Goal: Check status: Check status

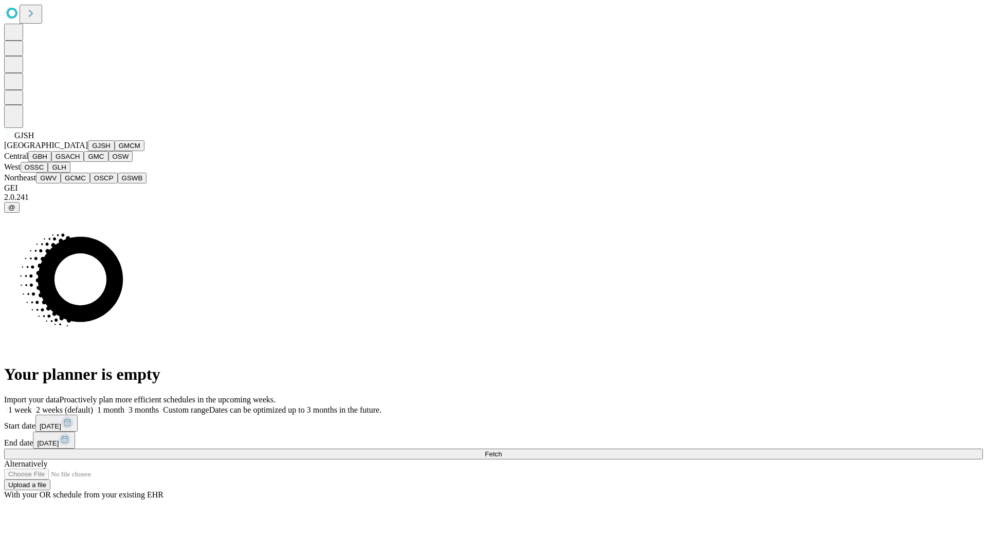
click at [88, 151] on button "GJSH" at bounding box center [101, 145] width 27 height 11
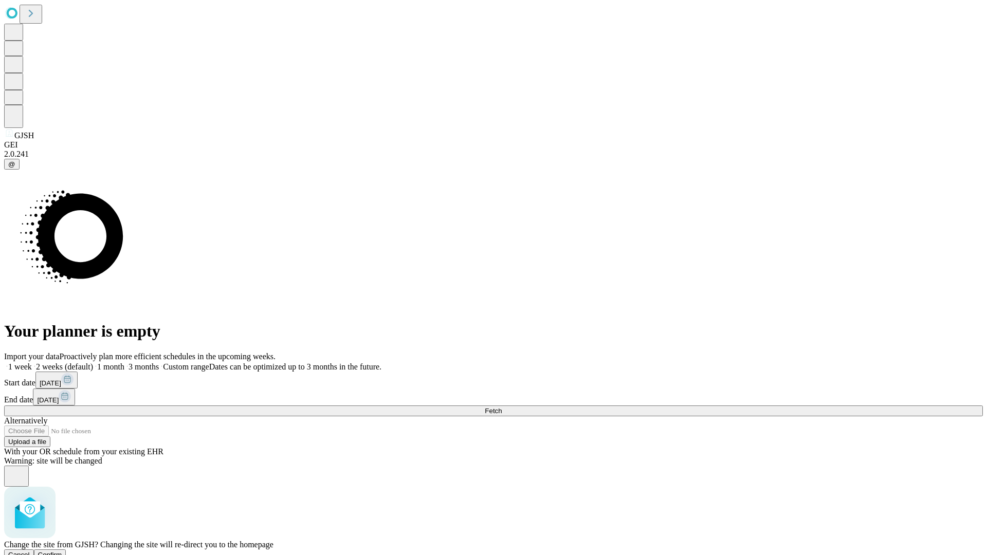
click at [62, 551] on span "Confirm" at bounding box center [50, 555] width 24 height 8
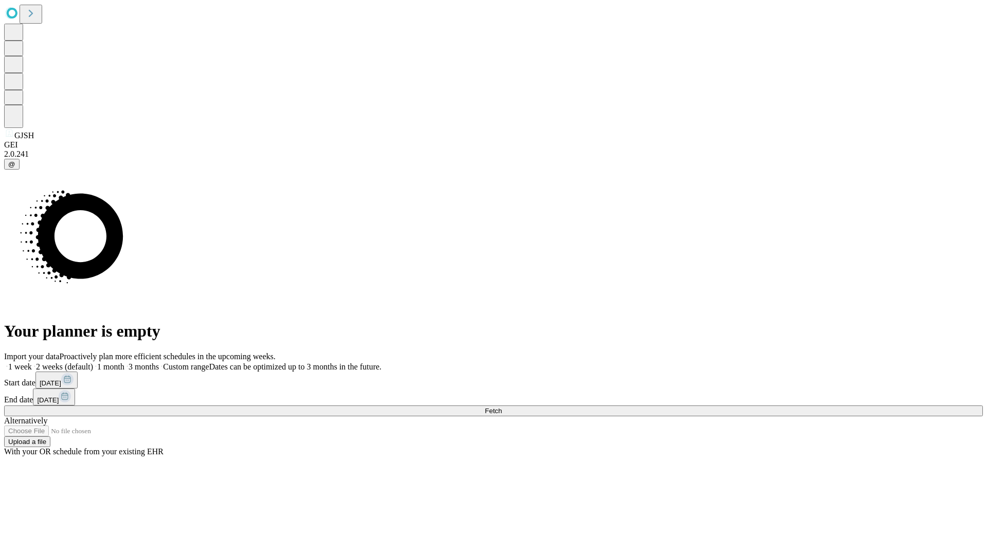
click at [124, 363] on label "1 month" at bounding box center [108, 367] width 31 height 9
click at [502, 407] on span "Fetch" at bounding box center [493, 411] width 17 height 8
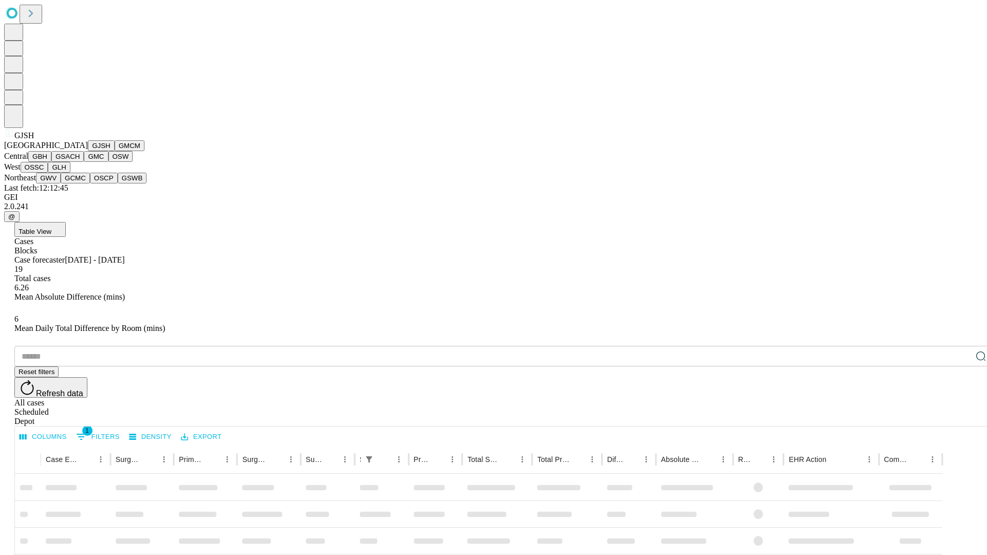
click at [115, 151] on button "GMCM" at bounding box center [130, 145] width 30 height 11
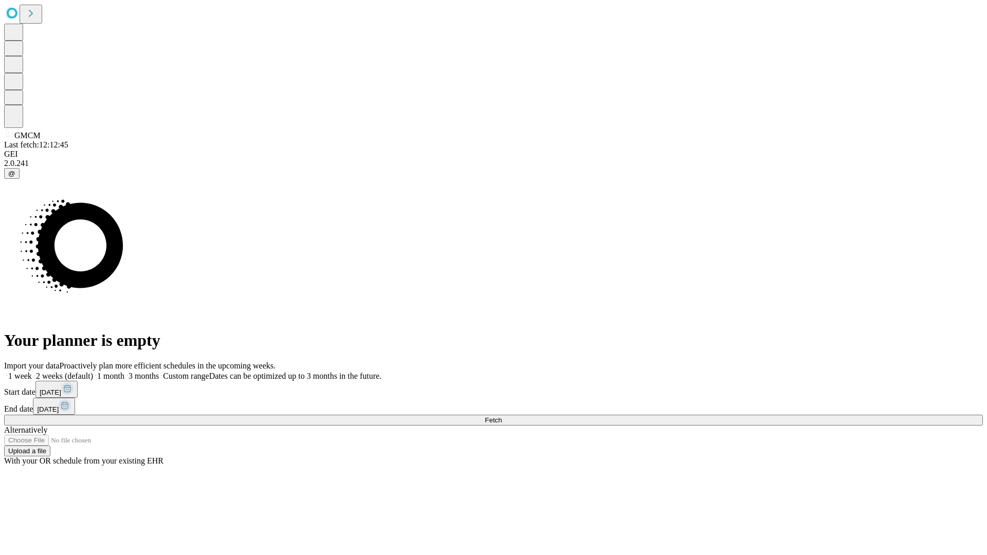
click at [124, 372] on label "1 month" at bounding box center [108, 376] width 31 height 9
click at [502, 416] on span "Fetch" at bounding box center [493, 420] width 17 height 8
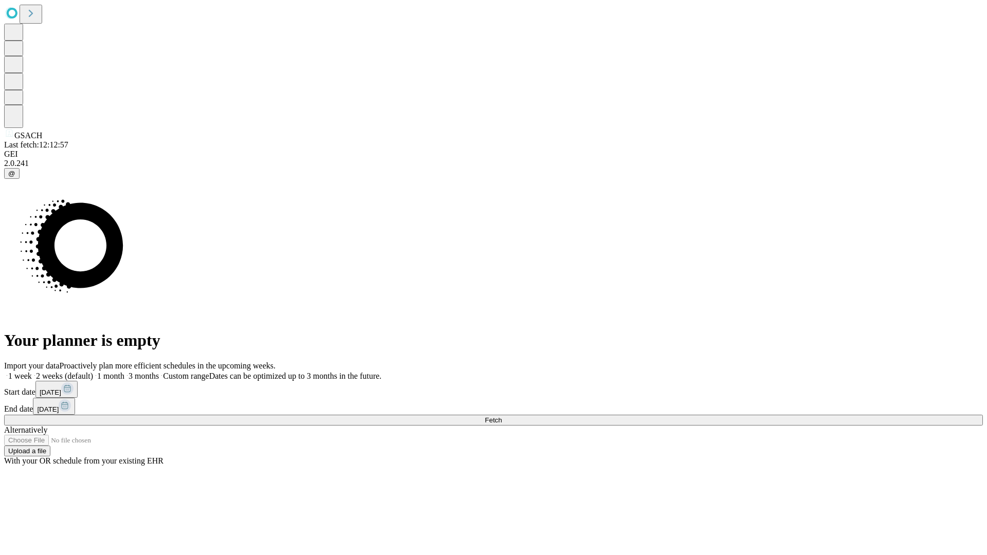
click at [124, 372] on label "1 month" at bounding box center [108, 376] width 31 height 9
click at [502, 416] on span "Fetch" at bounding box center [493, 420] width 17 height 8
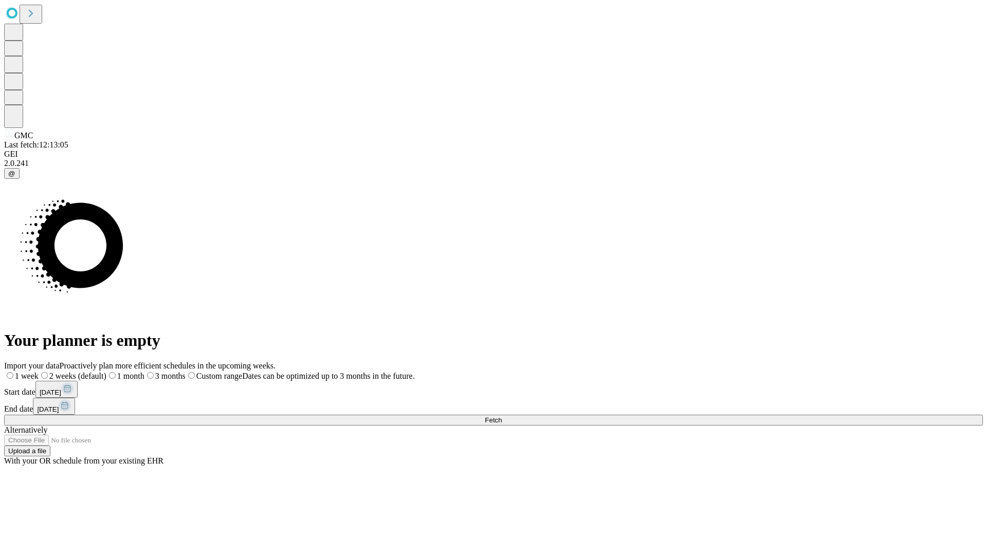
click at [144, 372] on label "1 month" at bounding box center [125, 376] width 38 height 9
click at [502, 416] on span "Fetch" at bounding box center [493, 420] width 17 height 8
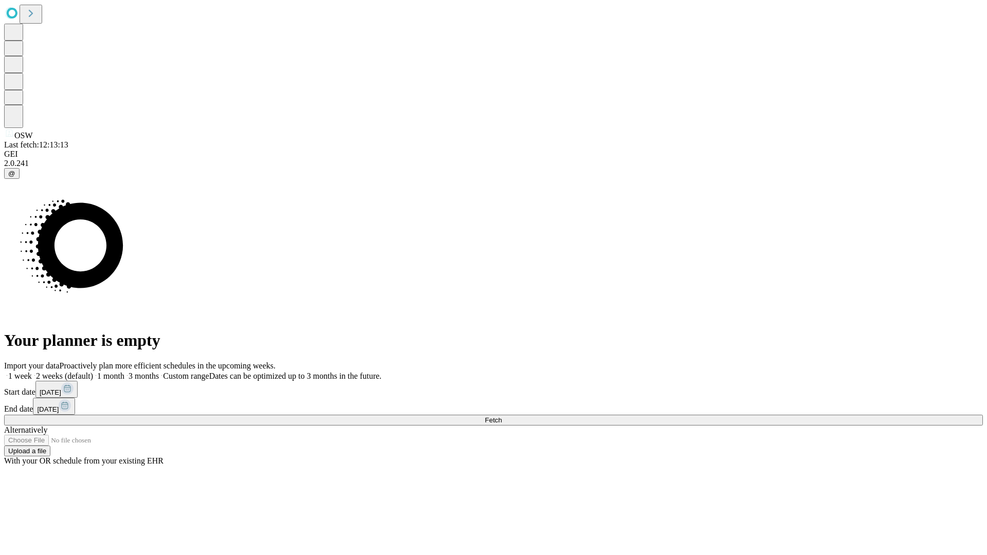
click at [124, 372] on label "1 month" at bounding box center [108, 376] width 31 height 9
click at [502, 416] on span "Fetch" at bounding box center [493, 420] width 17 height 8
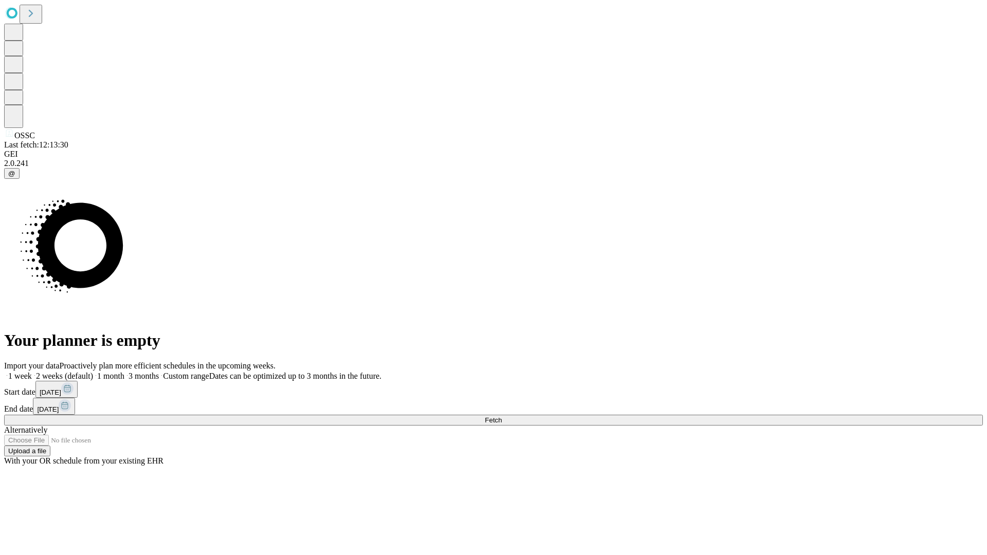
click at [124, 372] on label "1 month" at bounding box center [108, 376] width 31 height 9
click at [502, 416] on span "Fetch" at bounding box center [493, 420] width 17 height 8
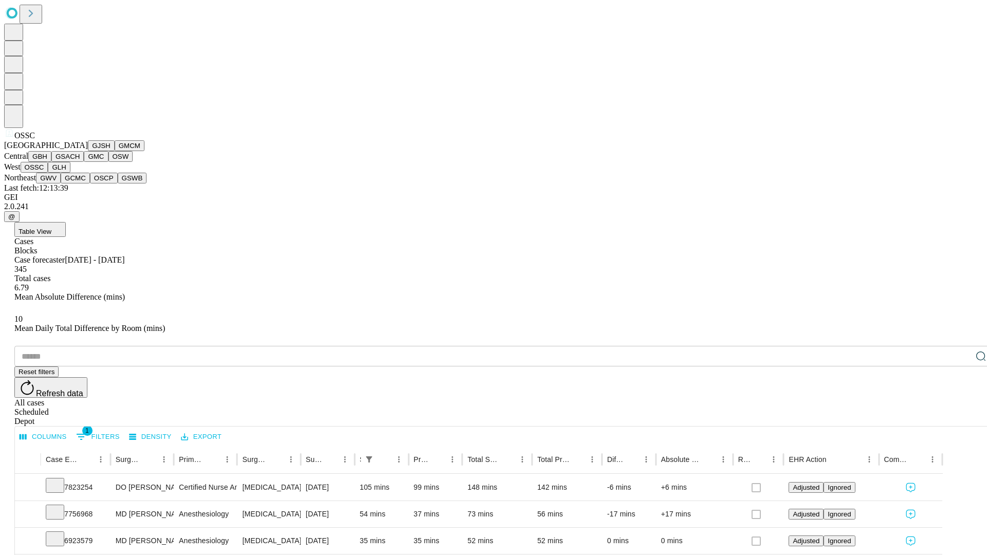
click at [70, 173] on button "GLH" at bounding box center [59, 167] width 22 height 11
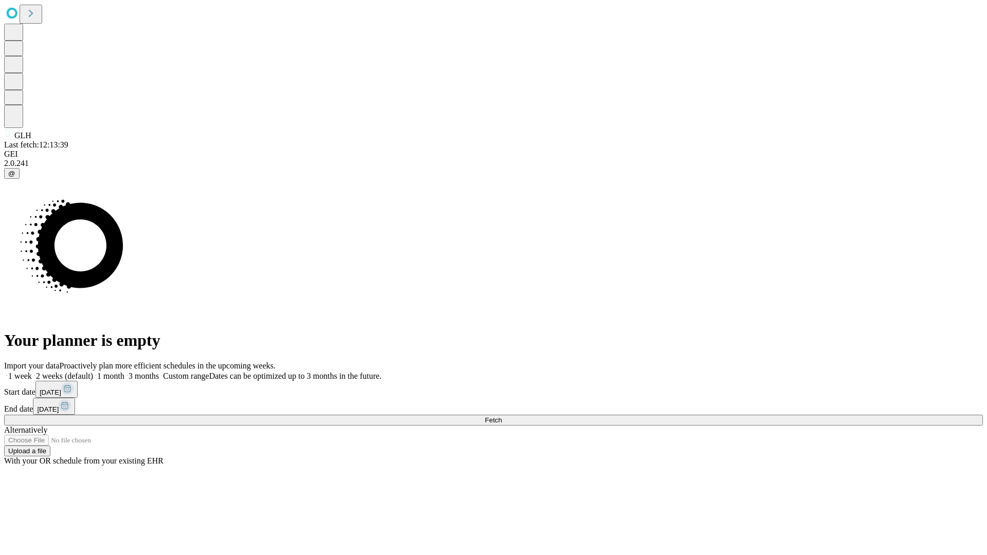
click at [124, 372] on label "1 month" at bounding box center [108, 376] width 31 height 9
click at [502, 416] on span "Fetch" at bounding box center [493, 420] width 17 height 8
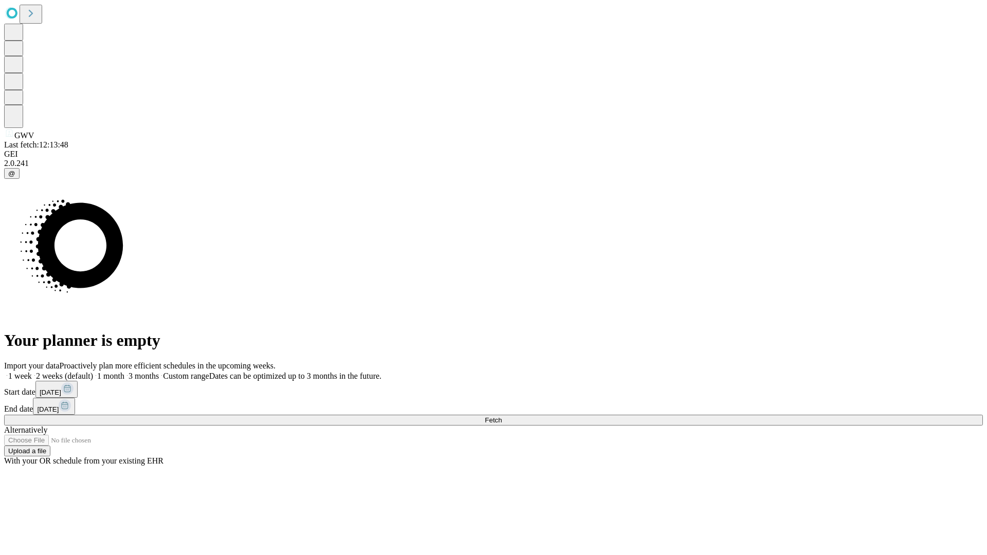
click at [124, 372] on label "1 month" at bounding box center [108, 376] width 31 height 9
click at [502, 416] on span "Fetch" at bounding box center [493, 420] width 17 height 8
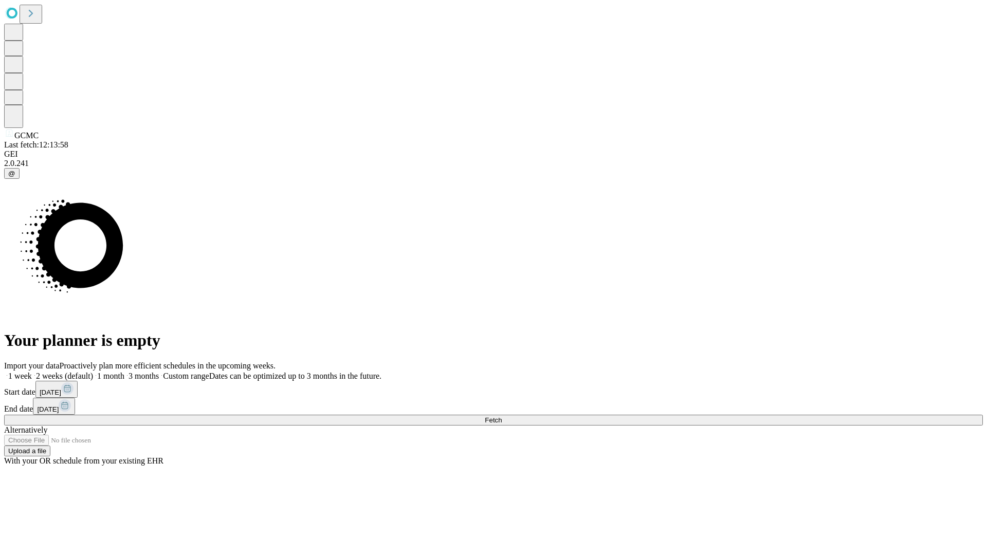
click at [124, 372] on label "1 month" at bounding box center [108, 376] width 31 height 9
click at [502, 416] on span "Fetch" at bounding box center [493, 420] width 17 height 8
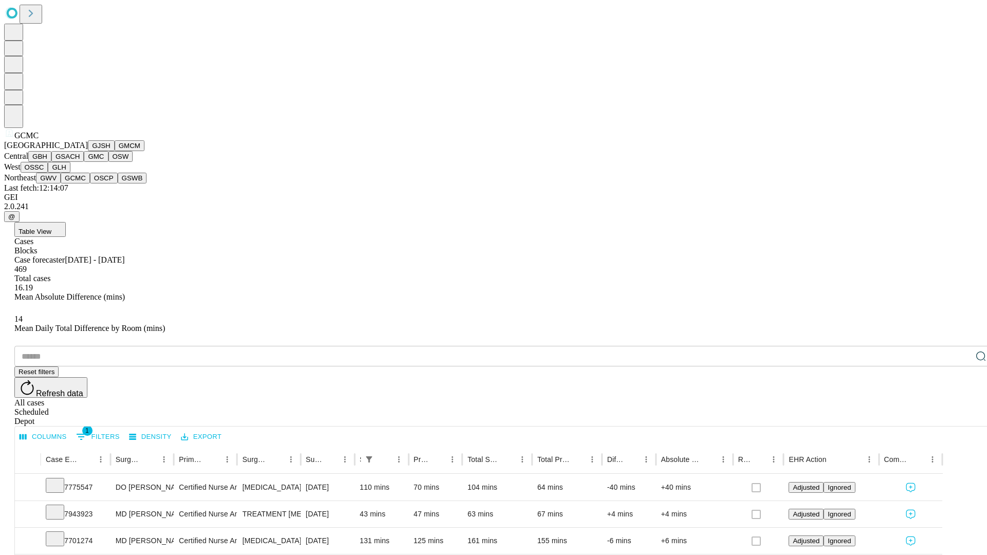
click at [90, 184] on button "OSCP" at bounding box center [104, 178] width 28 height 11
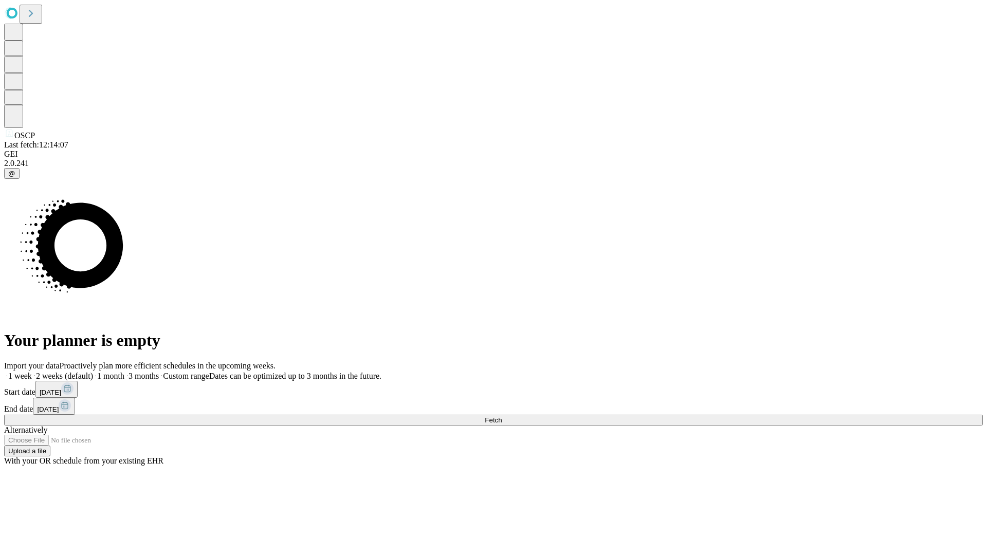
click at [502, 416] on span "Fetch" at bounding box center [493, 420] width 17 height 8
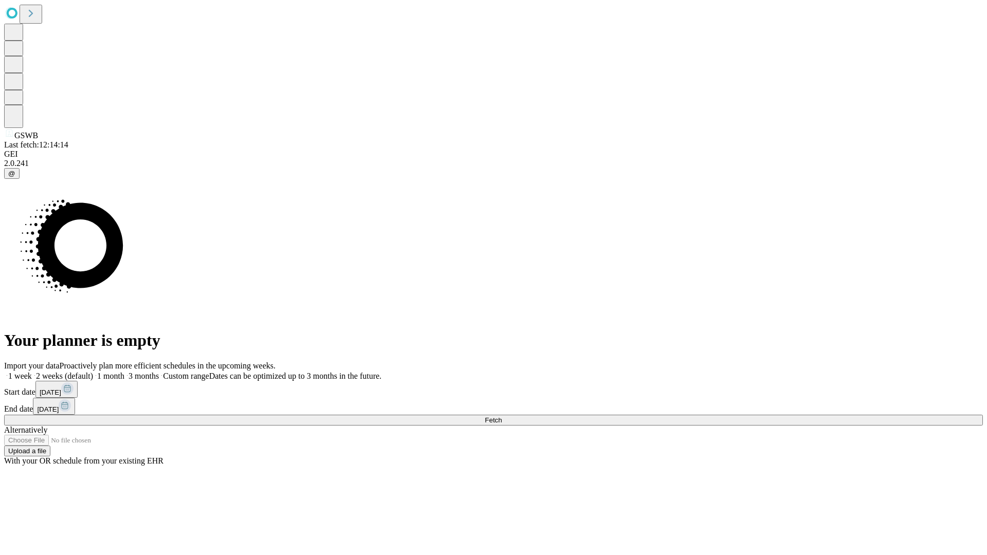
click at [502, 416] on span "Fetch" at bounding box center [493, 420] width 17 height 8
